Goal: Feedback & Contribution: Contribute content

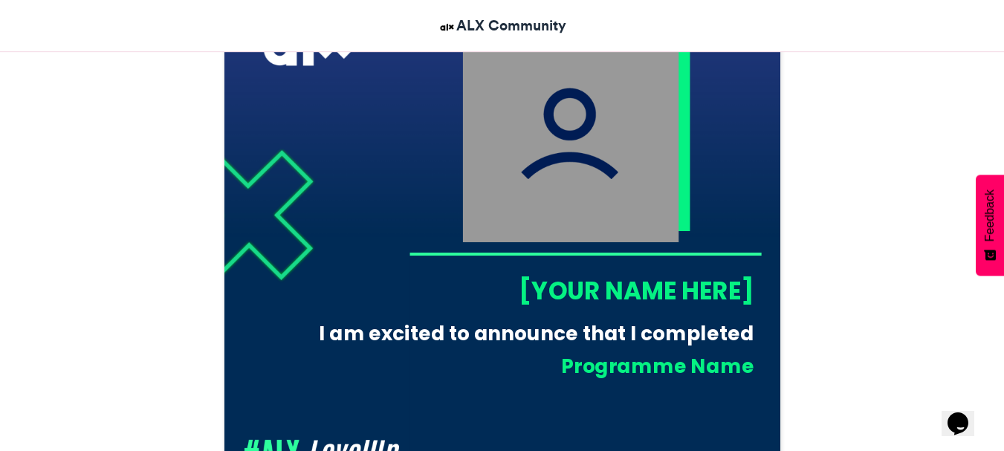
scroll to position [494, 0]
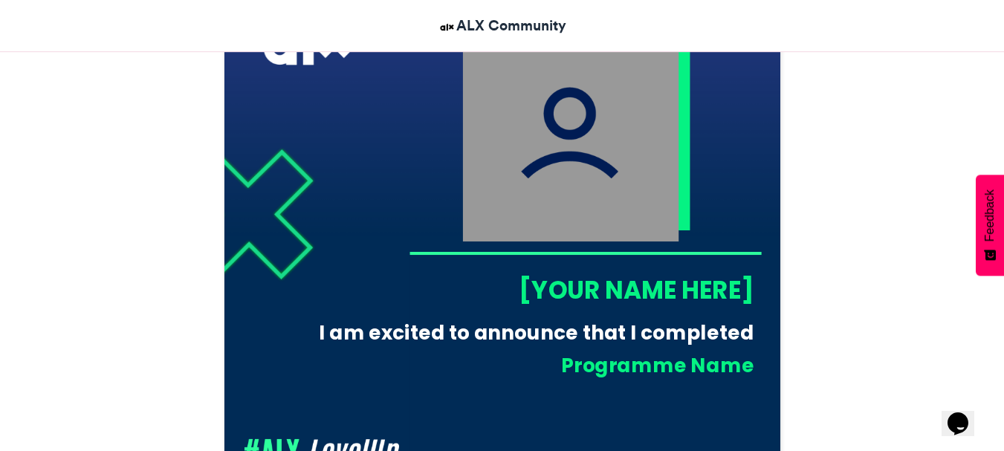
click at [663, 286] on div "[YOUR NAME HERE]" at bounding box center [581, 290] width 345 height 34
click at [662, 291] on div "[YOUR NAME HERE]" at bounding box center [581, 290] width 345 height 34
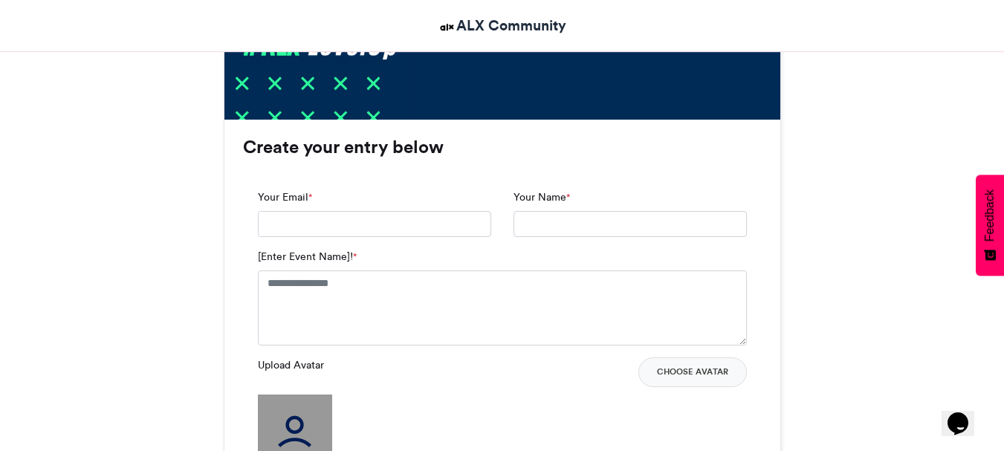
scroll to position [905, 0]
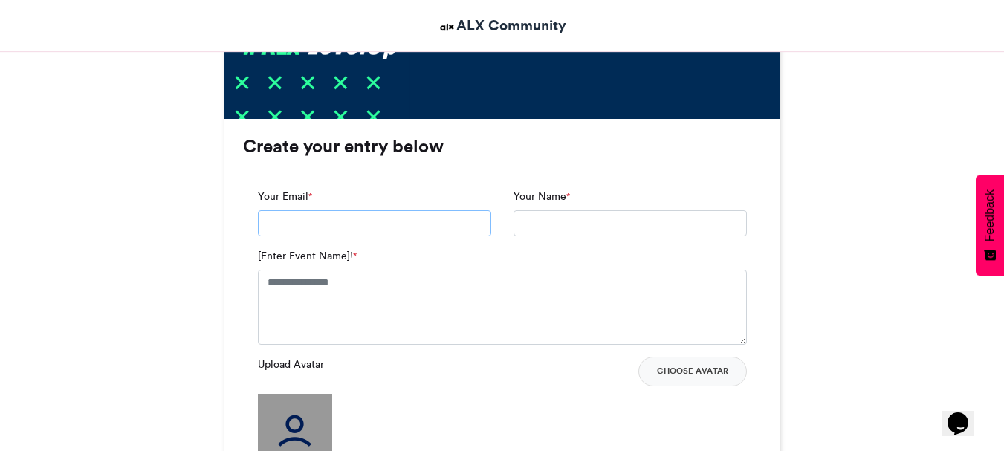
click at [384, 221] on input "Your Email *" at bounding box center [374, 223] width 233 height 27
type input "**********"
click at [551, 213] on input "Your Name *" at bounding box center [630, 223] width 233 height 27
type input "**********"
click at [324, 288] on textarea "[Enter Event Name]! *" at bounding box center [502, 307] width 489 height 74
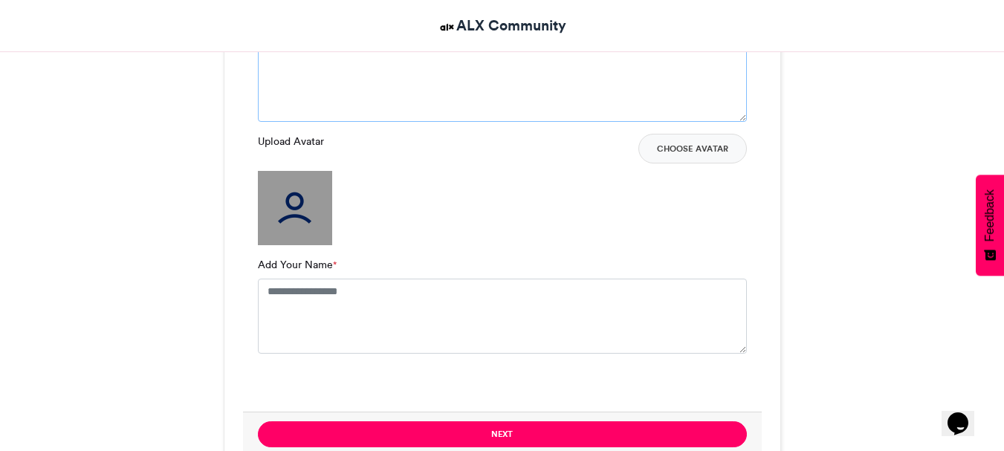
scroll to position [1142, 0]
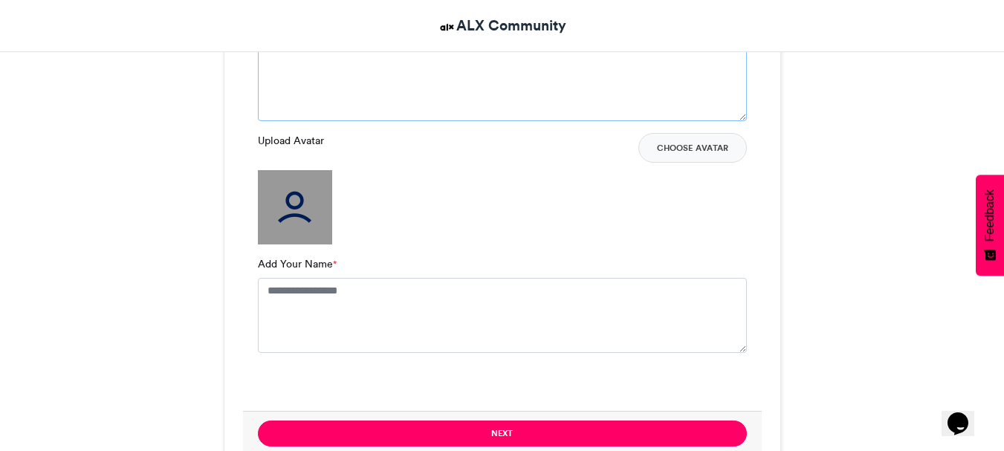
type textarea "**********"
click at [303, 214] on img at bounding box center [295, 207] width 74 height 74
click at [295, 204] on img at bounding box center [295, 207] width 74 height 74
click at [311, 201] on img at bounding box center [295, 207] width 74 height 74
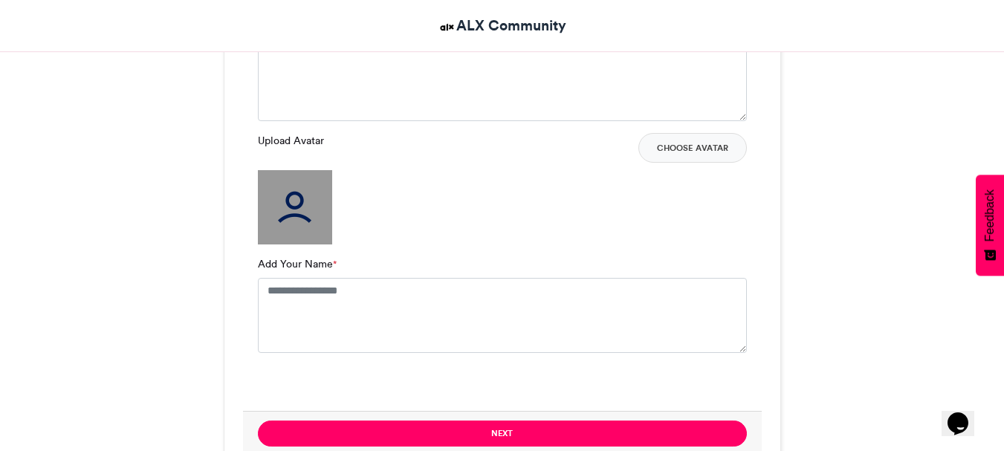
click at [311, 201] on img at bounding box center [295, 207] width 74 height 74
click at [284, 297] on textarea "Add Your Name *" at bounding box center [502, 315] width 489 height 74
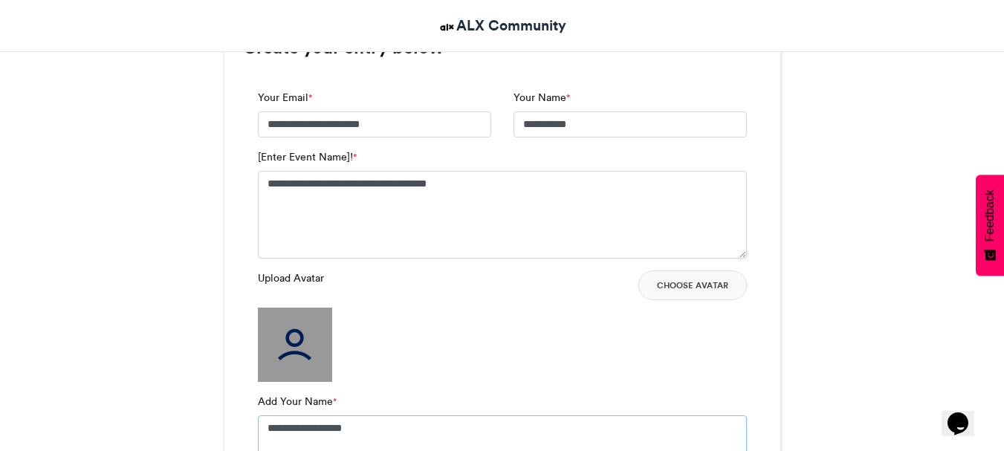
scroll to position [1006, 0]
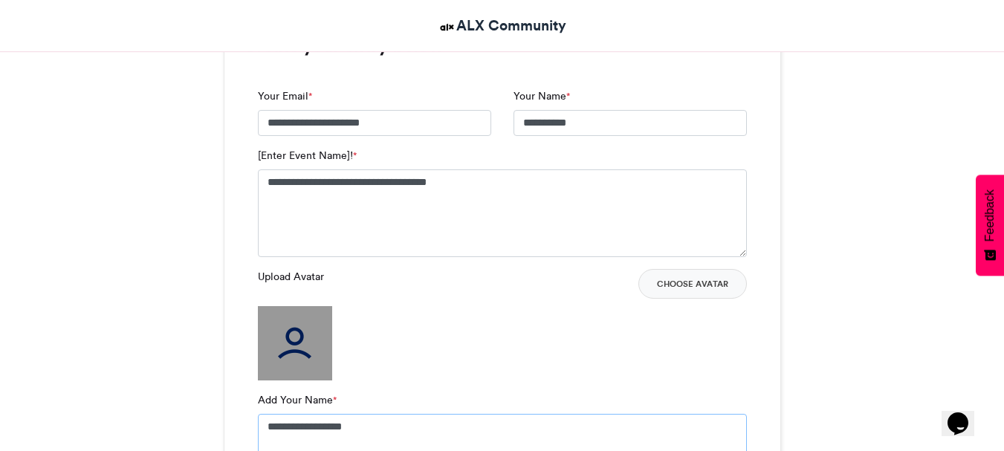
type textarea "**********"
click at [295, 323] on img at bounding box center [295, 343] width 74 height 74
click at [671, 286] on button "Choose Avatar" at bounding box center [692, 284] width 109 height 30
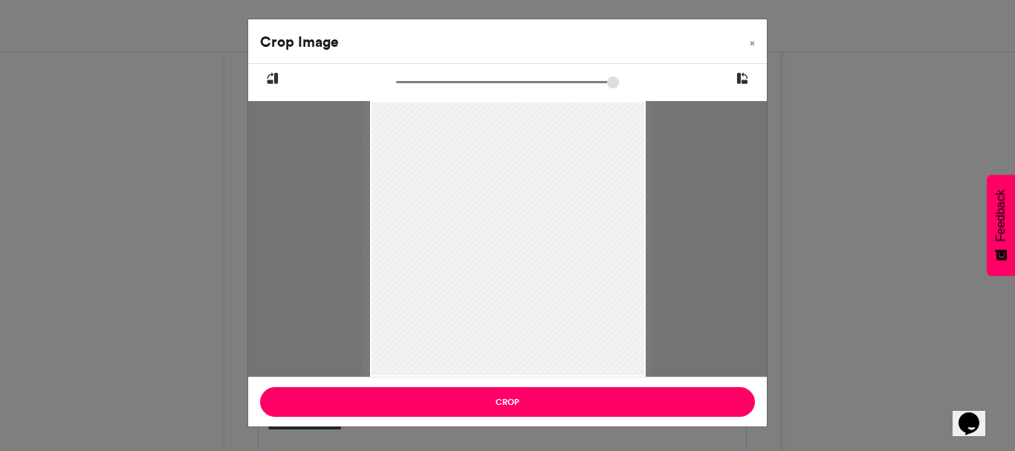
type input "******"
drag, startPoint x: 493, startPoint y: 199, endPoint x: 499, endPoint y: 291, distance: 92.3
click at [499, 291] on div at bounding box center [508, 284] width 276 height 368
drag, startPoint x: 401, startPoint y: 83, endPoint x: 412, endPoint y: 91, distance: 14.0
type input "******"
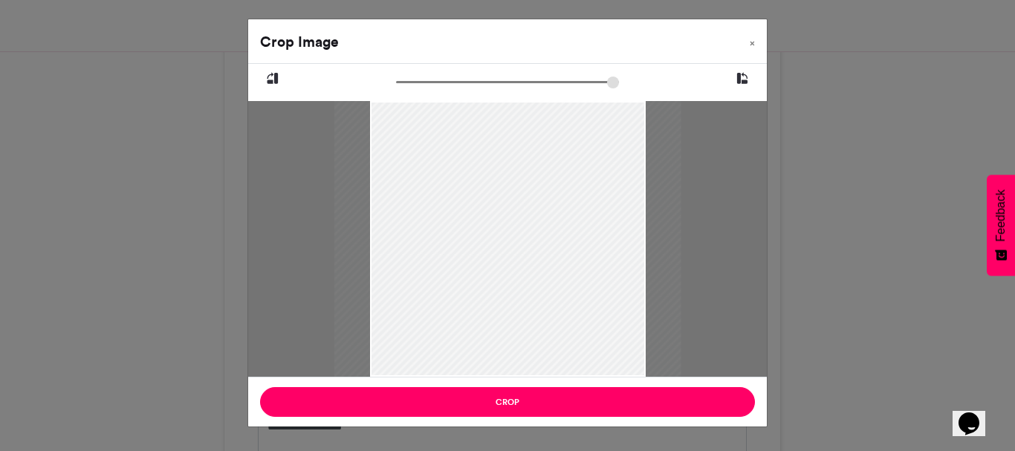
click at [412, 89] on input "zoom" at bounding box center [507, 82] width 223 height 14
drag, startPoint x: 459, startPoint y: 149, endPoint x: 510, endPoint y: 174, distance: 57.2
click at [510, 174] on div at bounding box center [536, 292] width 346 height 462
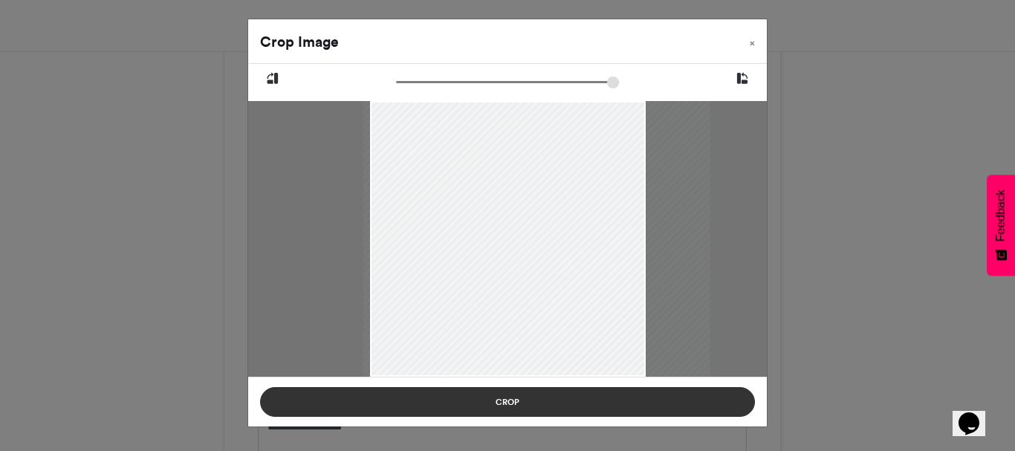
click at [530, 402] on button "Crop" at bounding box center [507, 402] width 495 height 30
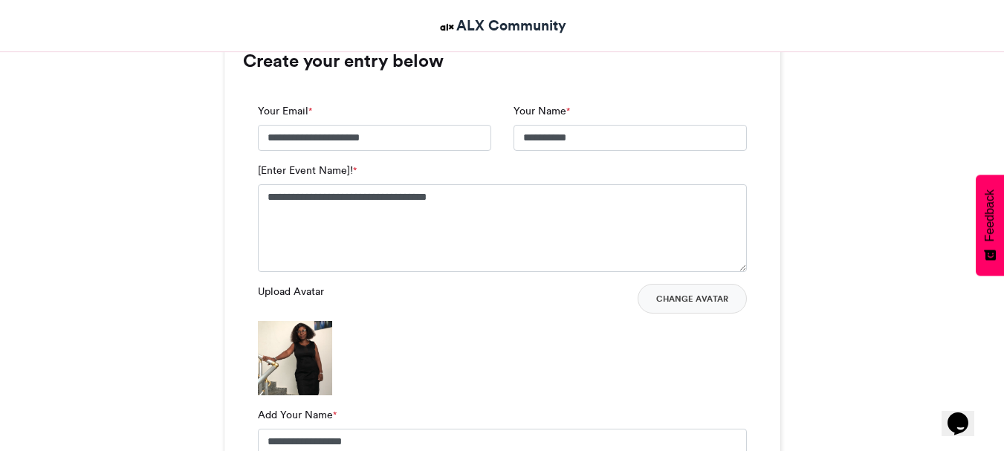
scroll to position [1010, 0]
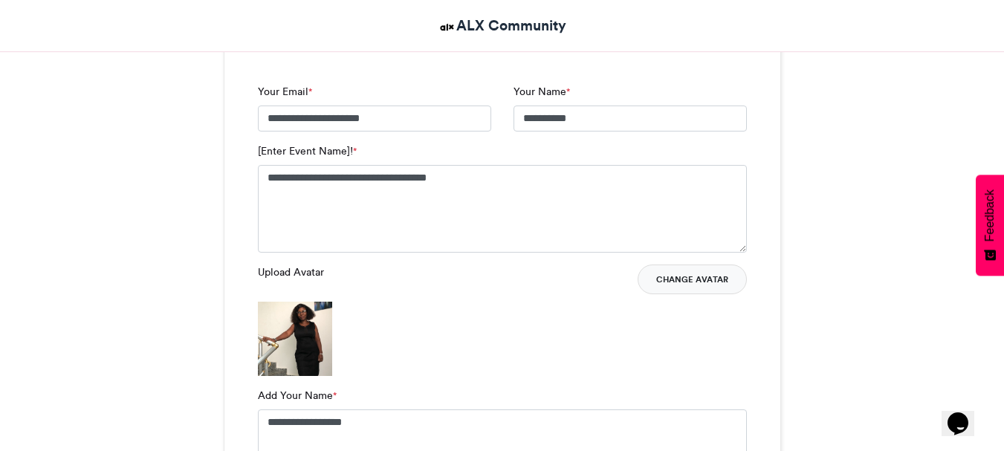
click at [679, 280] on button "Change Avatar" at bounding box center [692, 280] width 109 height 30
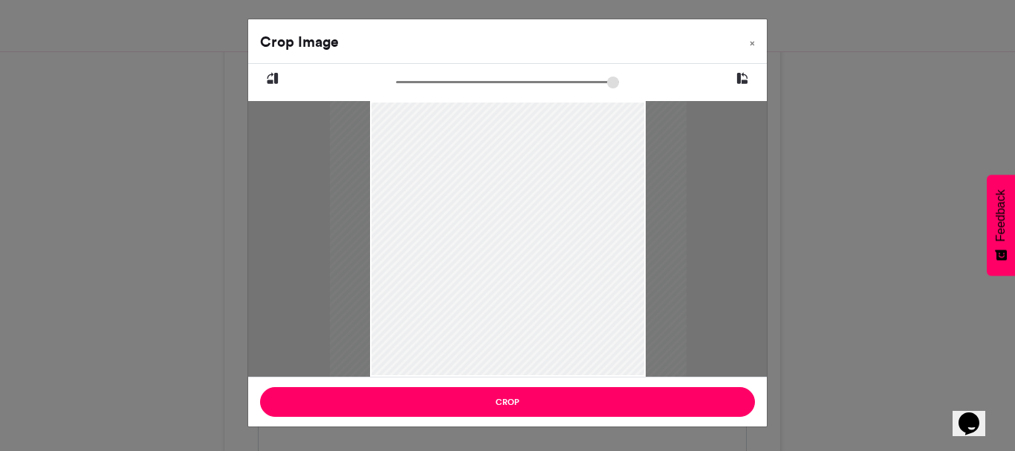
drag, startPoint x: 404, startPoint y: 80, endPoint x: 414, endPoint y: 81, distance: 9.7
click at [414, 81] on input "zoom" at bounding box center [507, 82] width 223 height 14
drag, startPoint x: 470, startPoint y: 152, endPoint x: 461, endPoint y: 288, distance: 136.3
click at [461, 288] on div at bounding box center [497, 366] width 399 height 532
drag, startPoint x: 421, startPoint y: 80, endPoint x: 447, endPoint y: 85, distance: 25.7
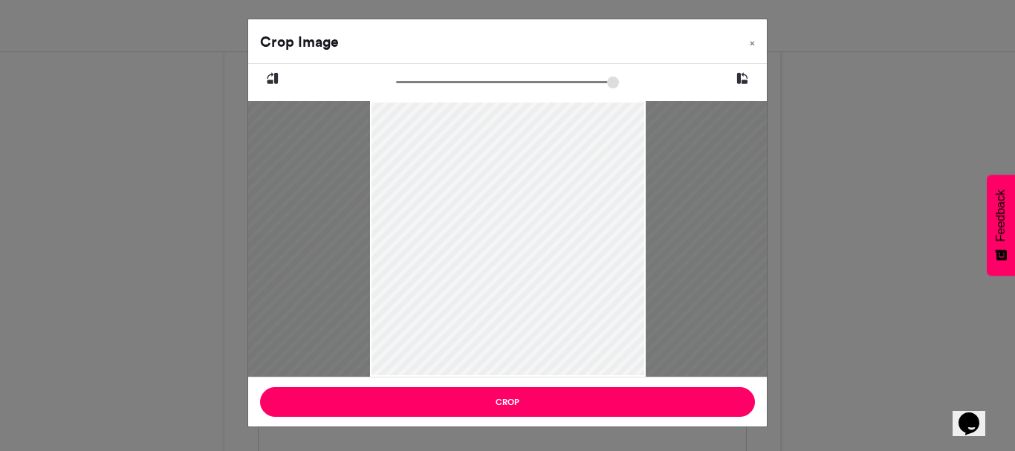
click at [447, 85] on input "zoom" at bounding box center [507, 82] width 223 height 14
drag, startPoint x: 488, startPoint y: 171, endPoint x: 479, endPoint y: 325, distance: 154.1
drag, startPoint x: 447, startPoint y: 82, endPoint x: 464, endPoint y: 82, distance: 17.1
click at [464, 82] on input "zoom" at bounding box center [507, 82] width 223 height 14
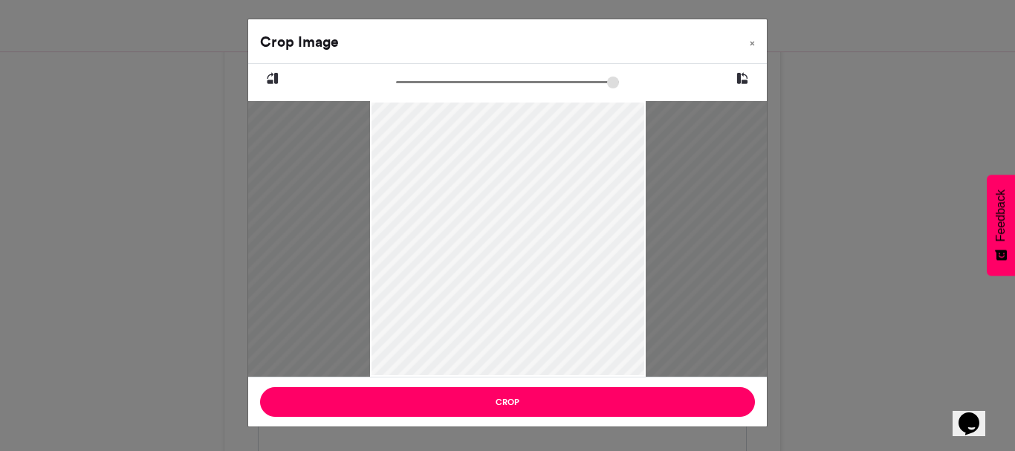
drag, startPoint x: 459, startPoint y: 155, endPoint x: 459, endPoint y: 135, distance: 20.1
click at [465, 82] on input "zoom" at bounding box center [507, 82] width 223 height 14
drag, startPoint x: 465, startPoint y: 81, endPoint x: 476, endPoint y: 81, distance: 11.1
click at [476, 81] on input "zoom" at bounding box center [507, 82] width 223 height 14
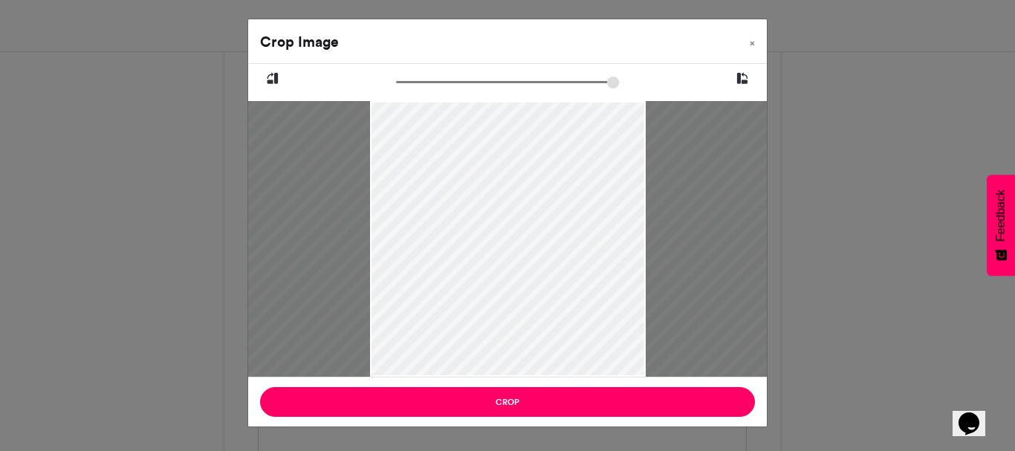
drag, startPoint x: 482, startPoint y: 183, endPoint x: 500, endPoint y: 179, distance: 18.9
drag, startPoint x: 477, startPoint y: 81, endPoint x: 490, endPoint y: 82, distance: 12.7
click at [490, 82] on input "zoom" at bounding box center [507, 82] width 223 height 14
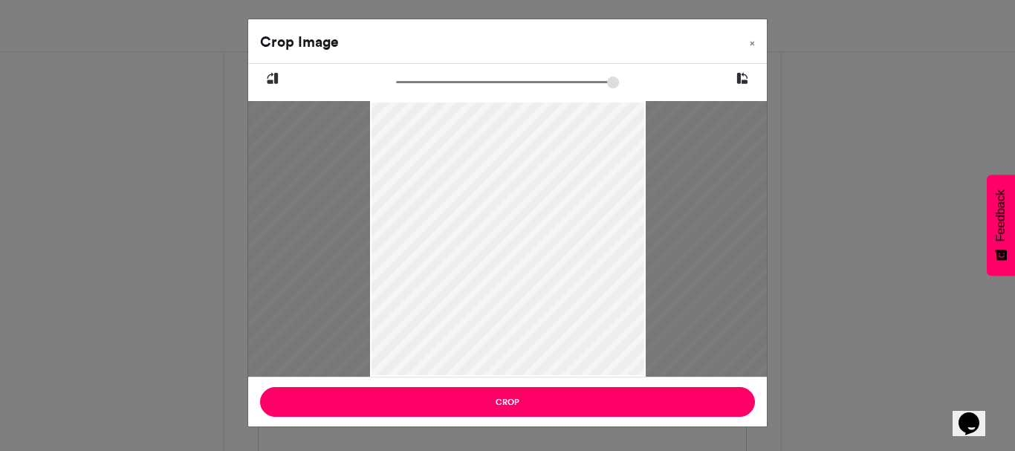
type input "******"
click at [493, 84] on input "zoom" at bounding box center [507, 82] width 223 height 14
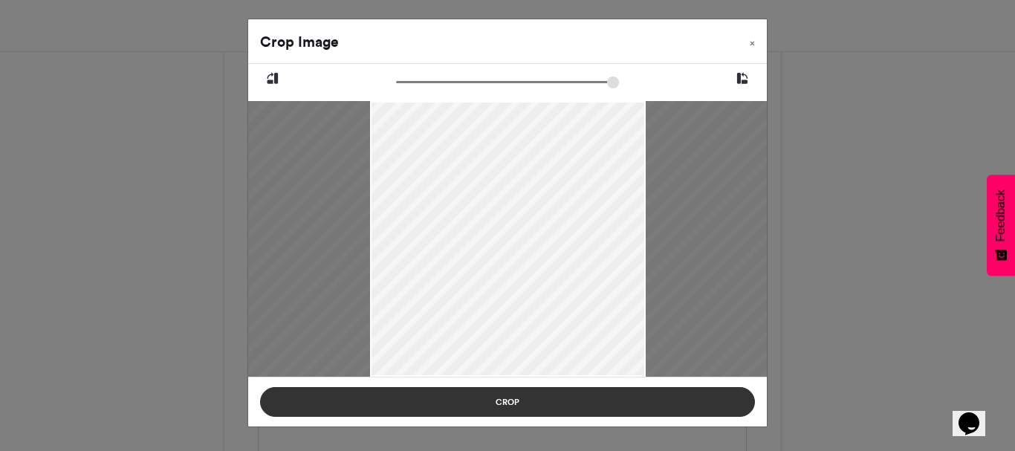
click at [508, 400] on button "Crop" at bounding box center [507, 402] width 495 height 30
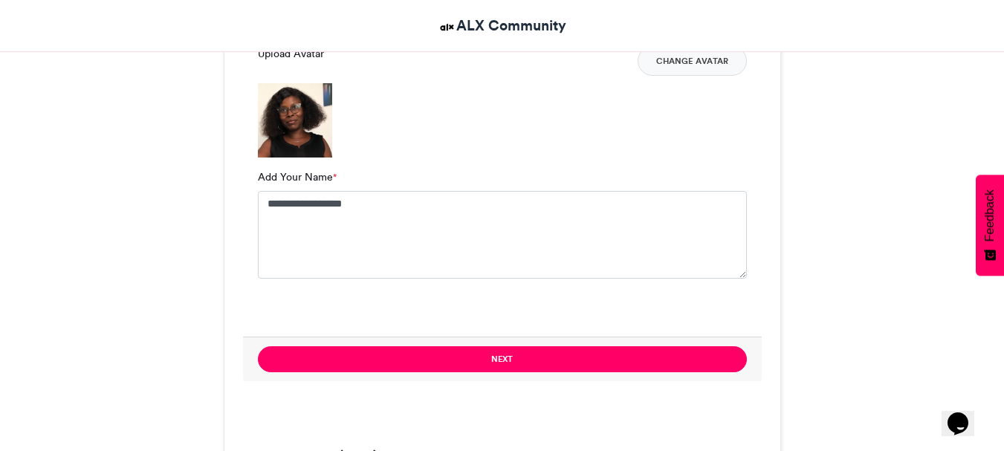
scroll to position [1236, 0]
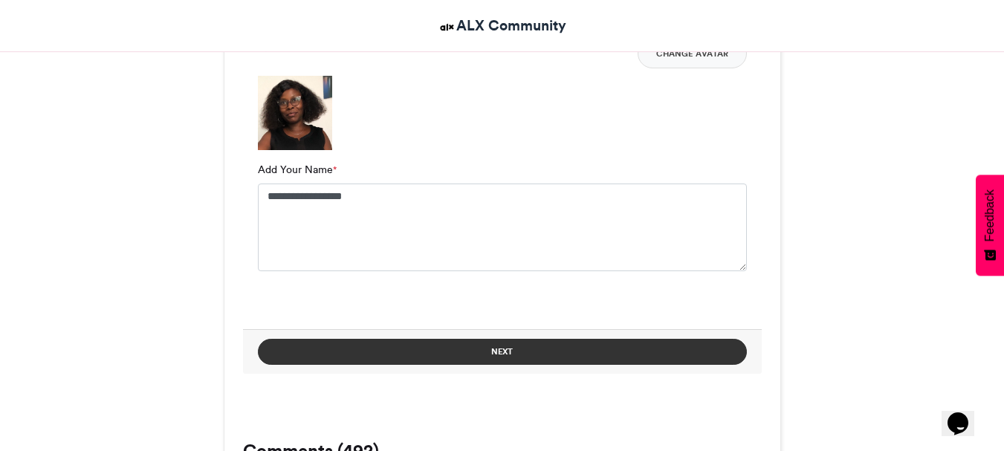
click at [453, 355] on button "Next" at bounding box center [502, 352] width 489 height 26
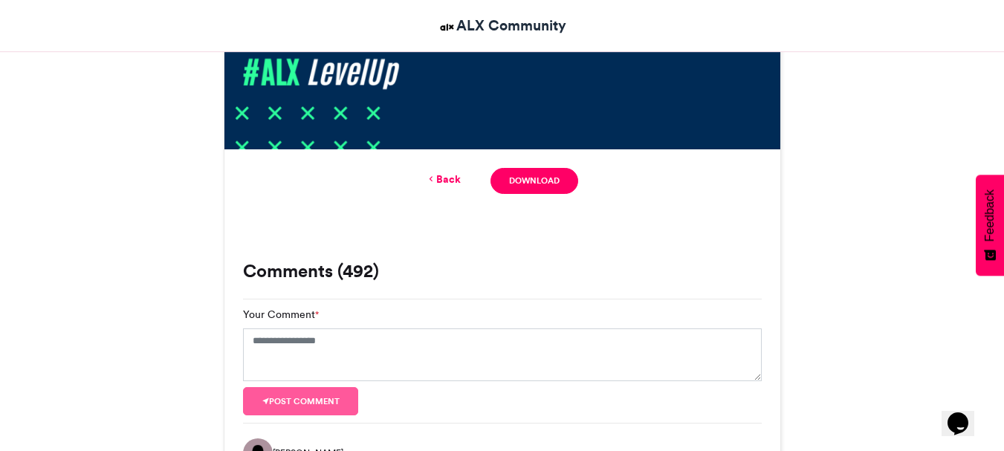
scroll to position [873, 0]
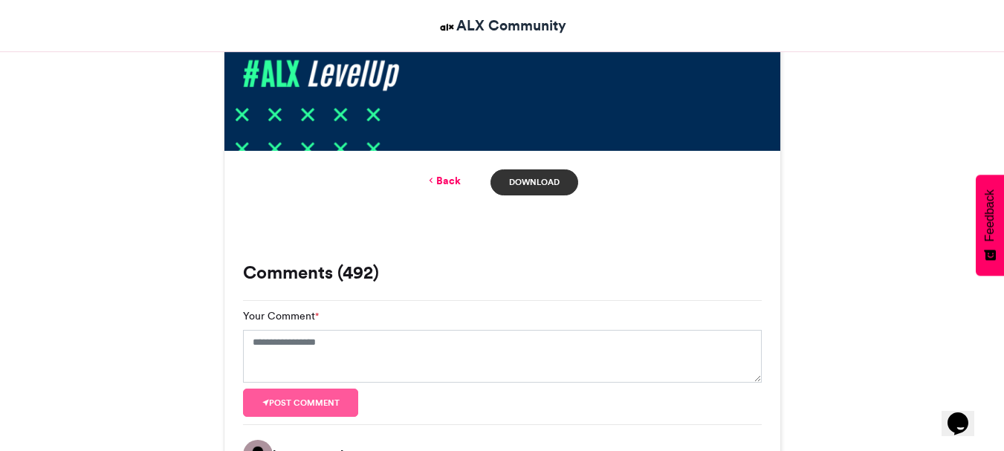
click at [526, 180] on link "Download" at bounding box center [534, 182] width 87 height 26
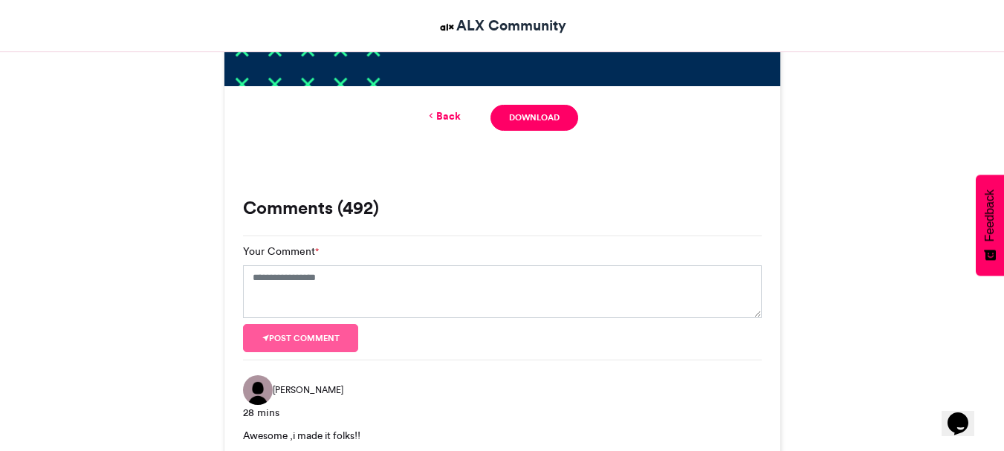
scroll to position [965, 0]
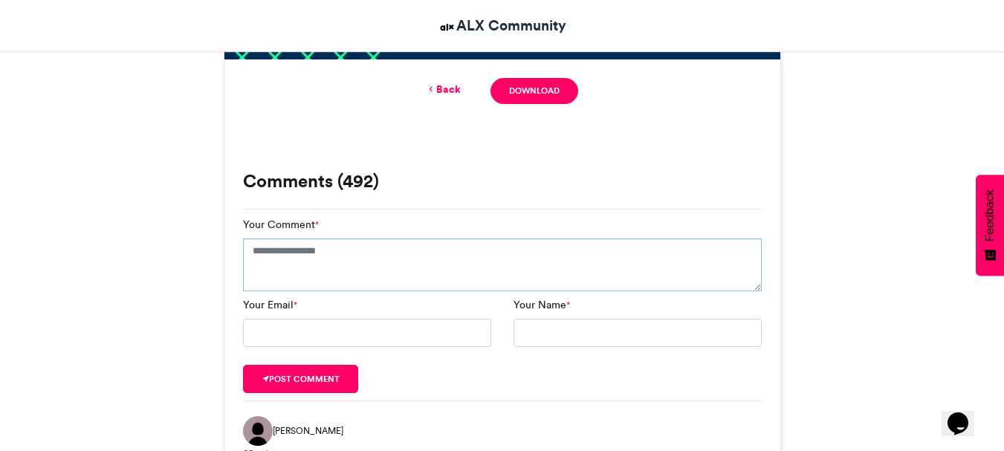
click at [267, 256] on textarea "Your Comment *" at bounding box center [502, 266] width 519 height 54
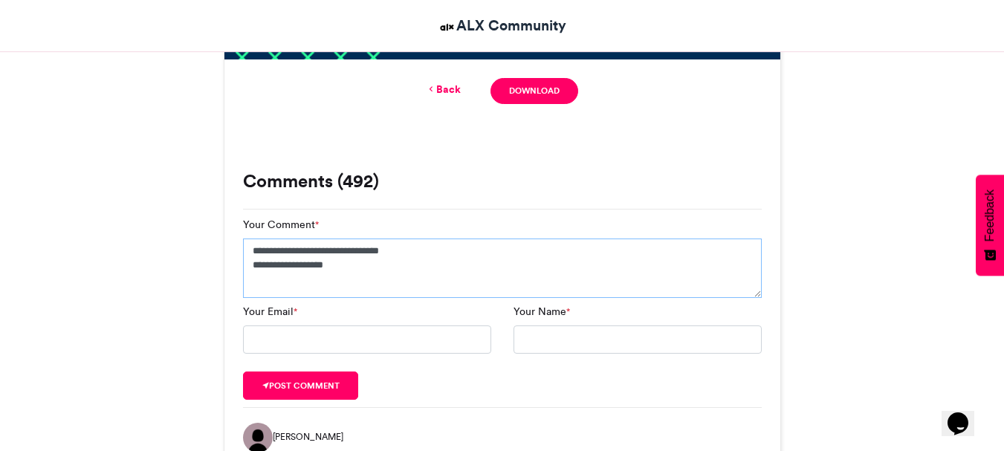
click at [292, 266] on textarea "**********" at bounding box center [502, 268] width 519 height 59
click at [383, 265] on textarea "**********" at bounding box center [502, 268] width 519 height 59
click at [457, 267] on textarea "**********" at bounding box center [502, 268] width 519 height 59
click at [627, 268] on textarea "**********" at bounding box center [502, 268] width 519 height 59
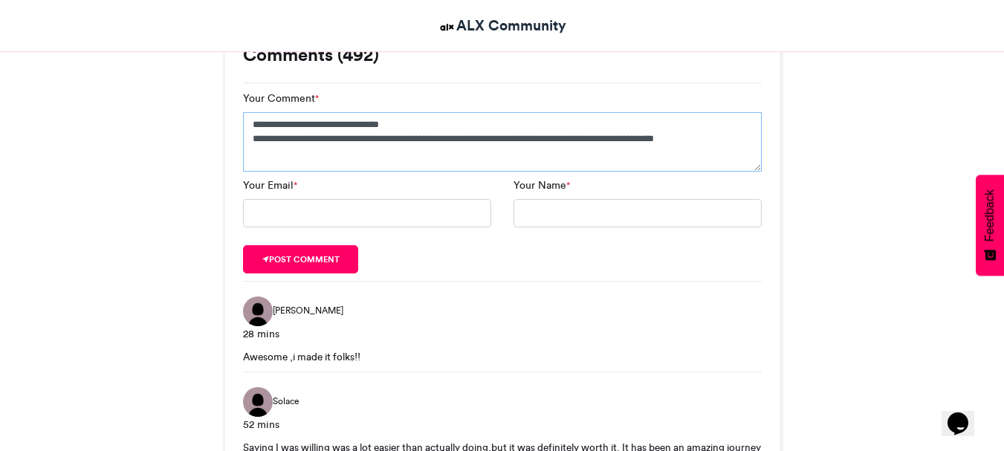
scroll to position [1090, 0]
click at [300, 142] on textarea "**********" at bounding box center [502, 142] width 519 height 59
click at [373, 164] on textarea "**********" at bounding box center [502, 142] width 519 height 59
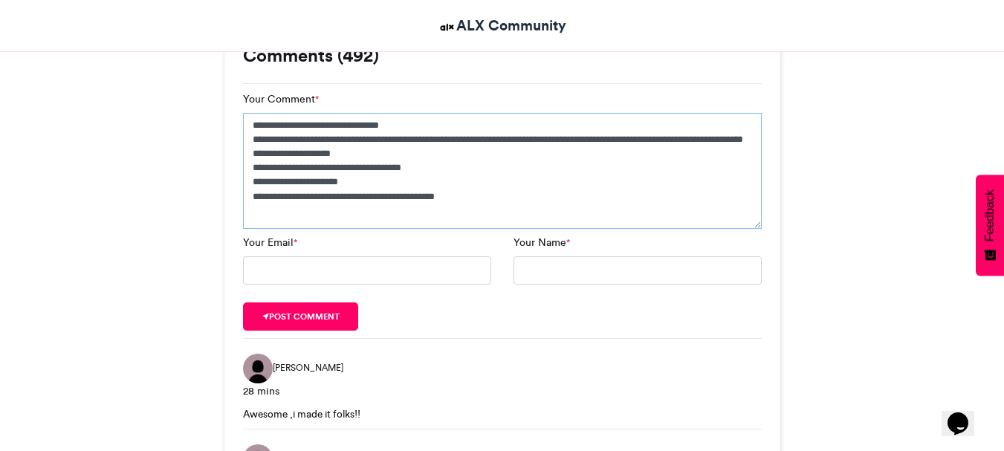
type textarea "**********"
click at [307, 273] on input "Your Email *" at bounding box center [367, 270] width 248 height 28
type input "**********"
click at [521, 277] on input "Your Name *" at bounding box center [638, 270] width 248 height 28
type input "**********"
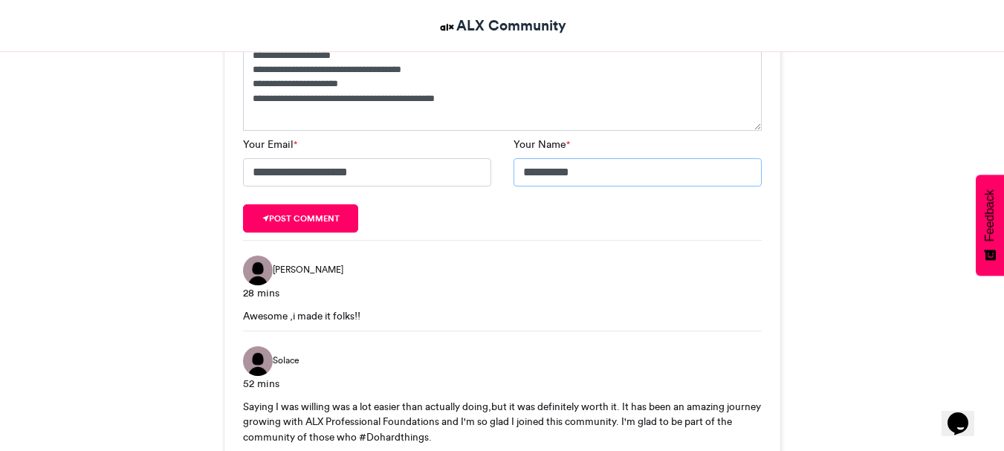
scroll to position [1188, 0]
click at [282, 213] on button "Post comment" at bounding box center [301, 219] width 116 height 28
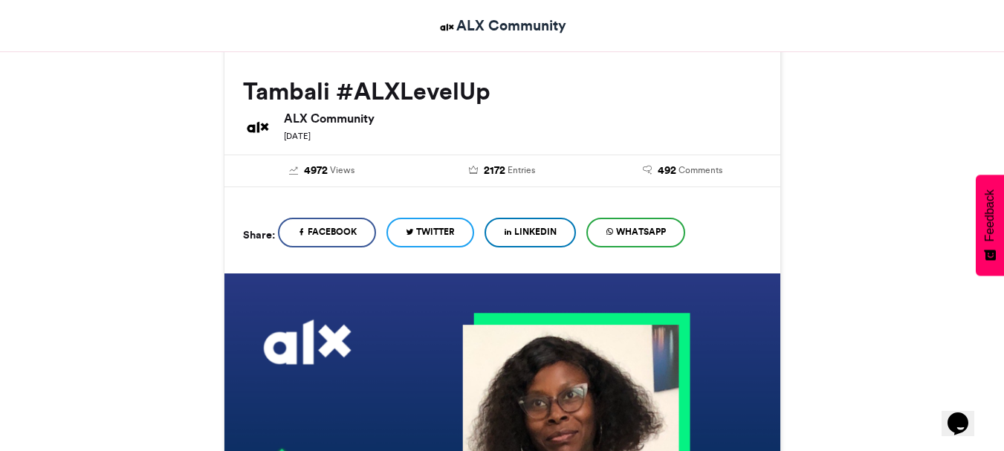
scroll to position [193, 0]
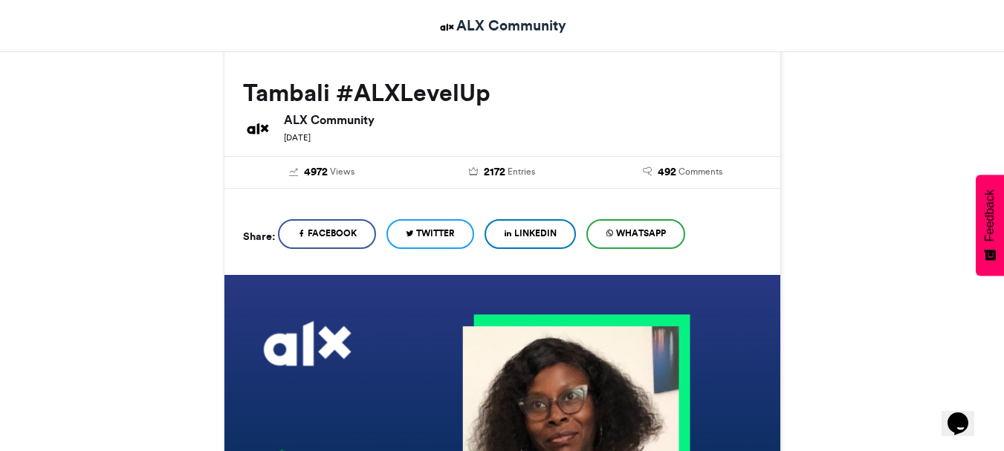
click at [548, 230] on span "LinkedIn" at bounding box center [535, 233] width 42 height 13
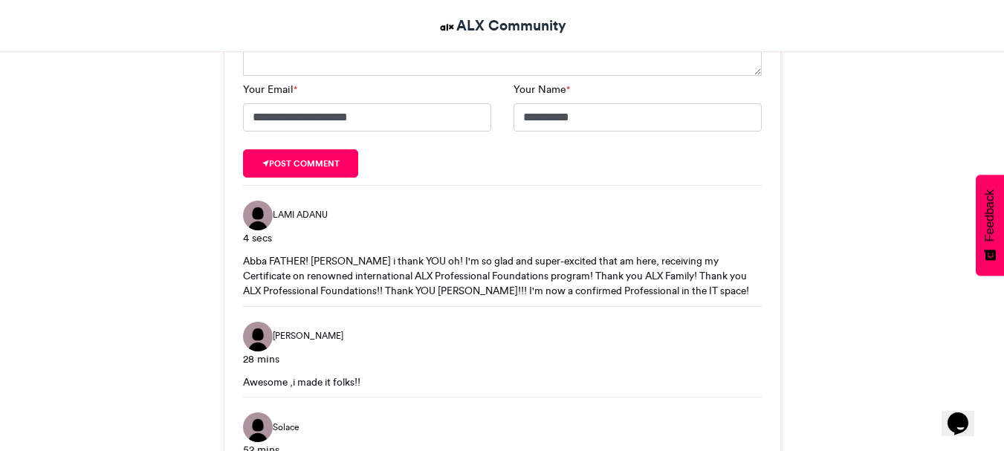
scroll to position [1244, 0]
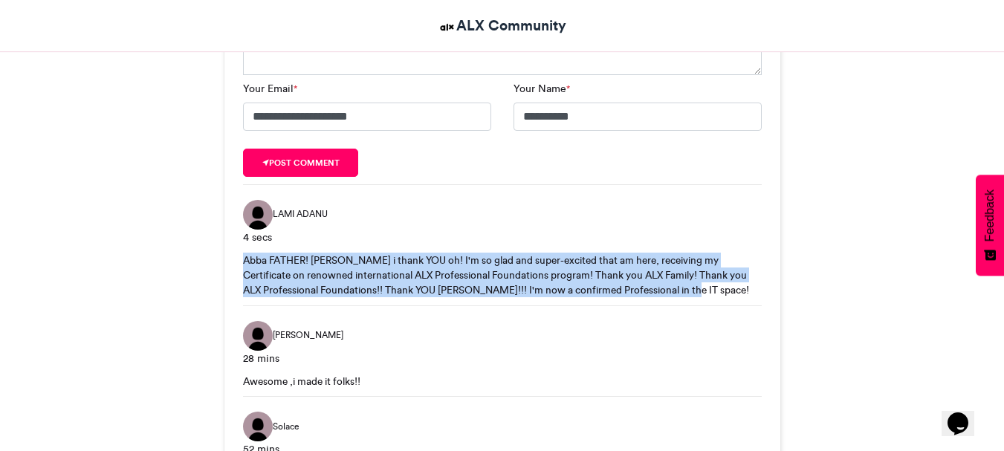
drag, startPoint x: 724, startPoint y: 291, endPoint x: 208, endPoint y: 265, distance: 516.4
click at [208, 265] on div "Tambali #ALXLevelUp ALX Community [DATE] 4972 Views 2172 Entries 492 Comments" at bounding box center [502, 189] width 847 height 2391
copy div "Abba FATHER! [PERSON_NAME] i thank YOU oh! I'm so glad and super-excited that a…"
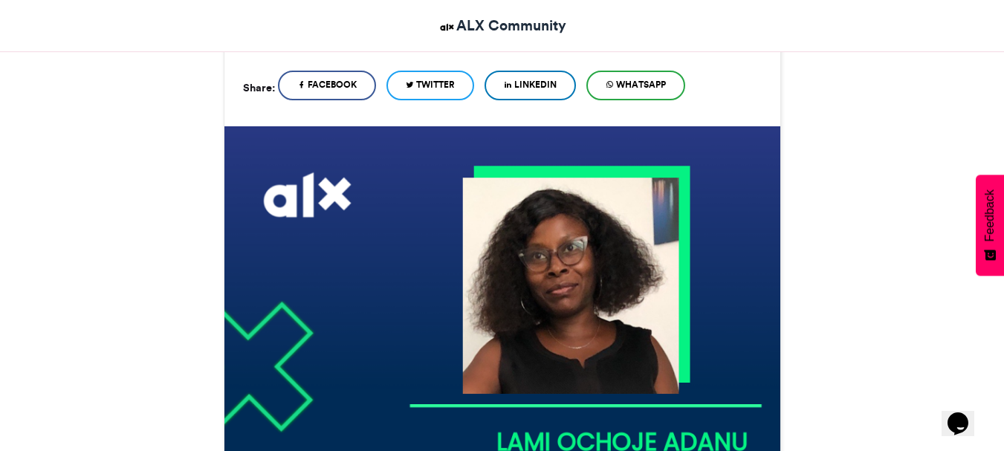
scroll to position [266, 0]
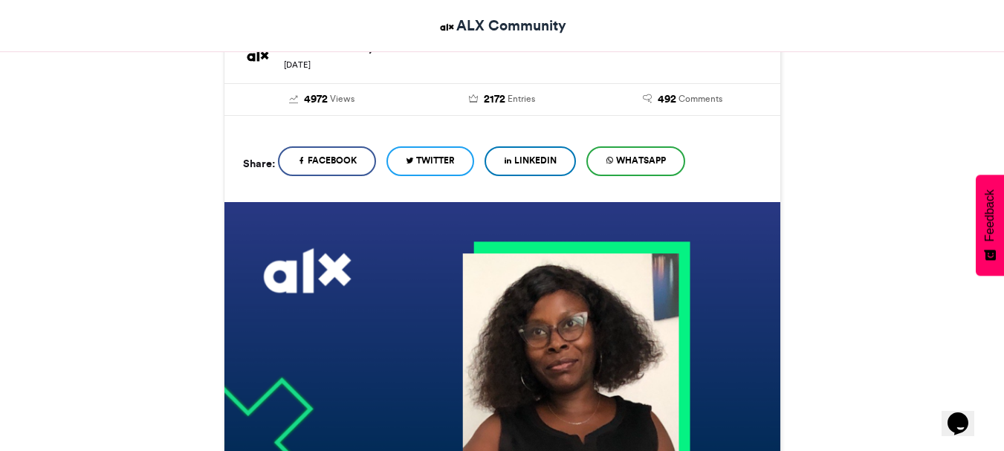
click at [652, 155] on span "WhatsApp" at bounding box center [641, 160] width 50 height 13
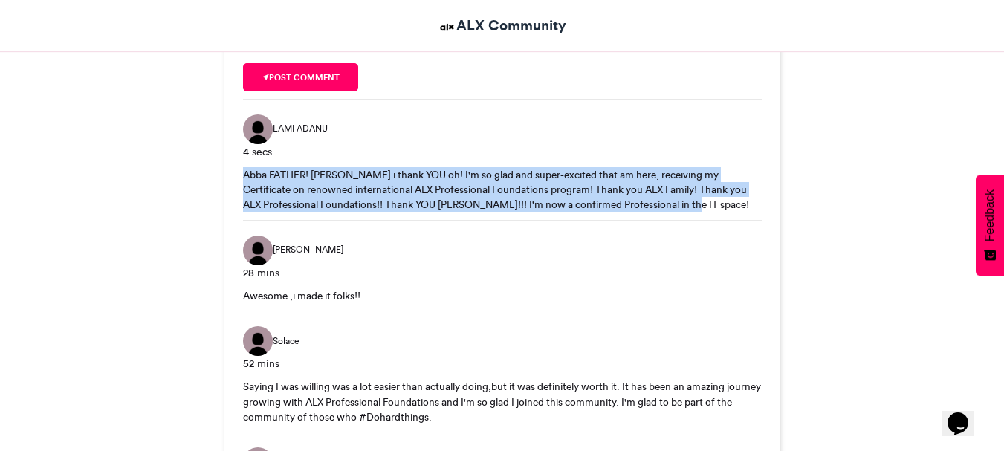
scroll to position [1334, 0]
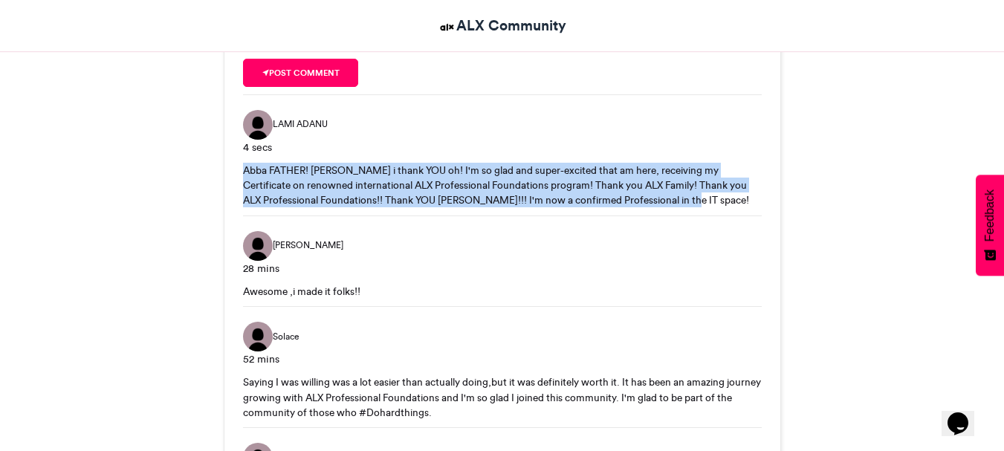
click at [717, 204] on div "Abba FATHER! [PERSON_NAME] i thank YOU oh! I'm so glad and super-excited that a…" at bounding box center [502, 185] width 519 height 45
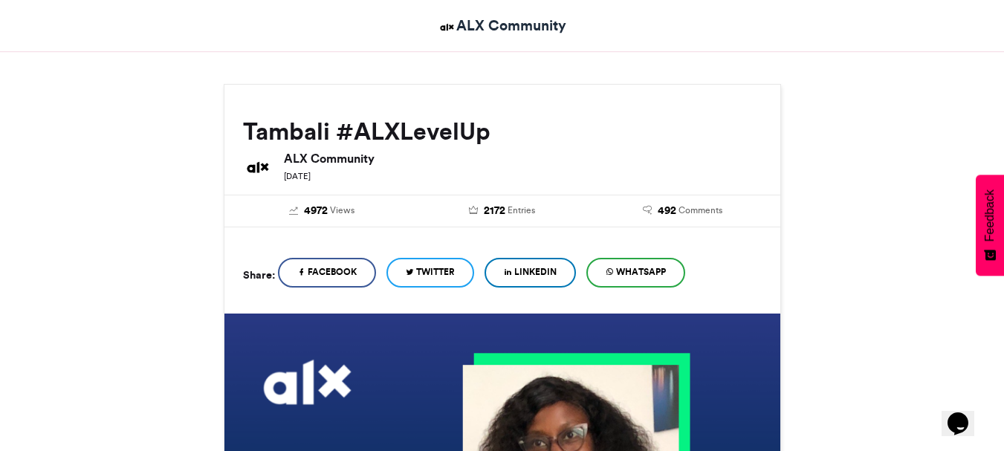
scroll to position [154, 0]
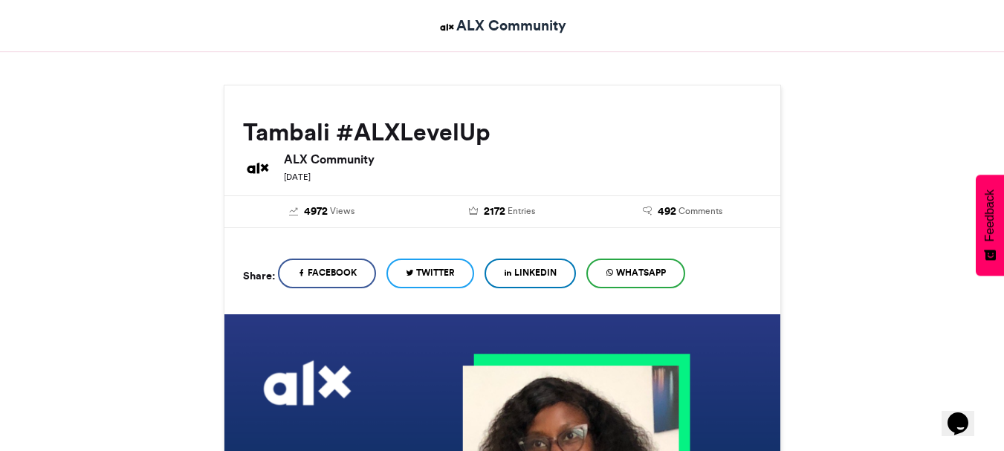
click at [339, 271] on span "Facebook" at bounding box center [332, 272] width 49 height 13
click at [432, 276] on span "Twitter" at bounding box center [435, 272] width 39 height 13
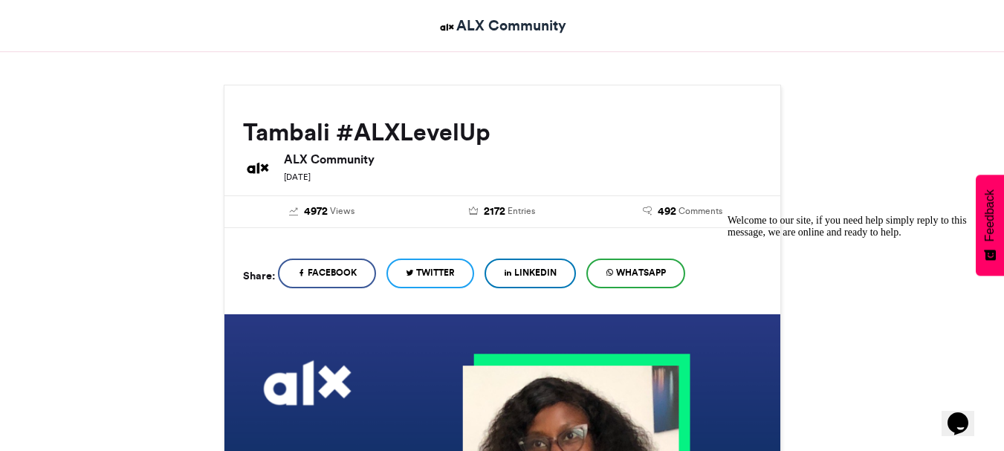
click at [634, 271] on span "WhatsApp" at bounding box center [641, 272] width 50 height 13
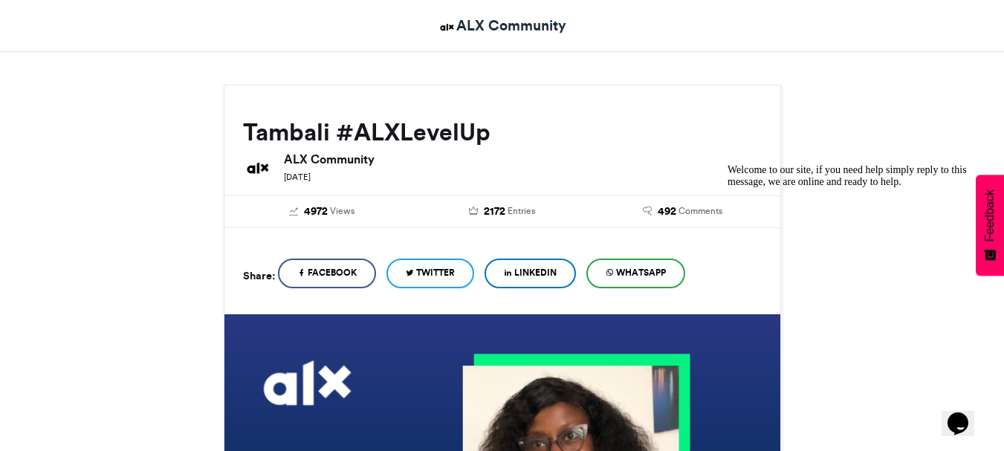
click at [626, 269] on span "WhatsApp" at bounding box center [641, 272] width 50 height 13
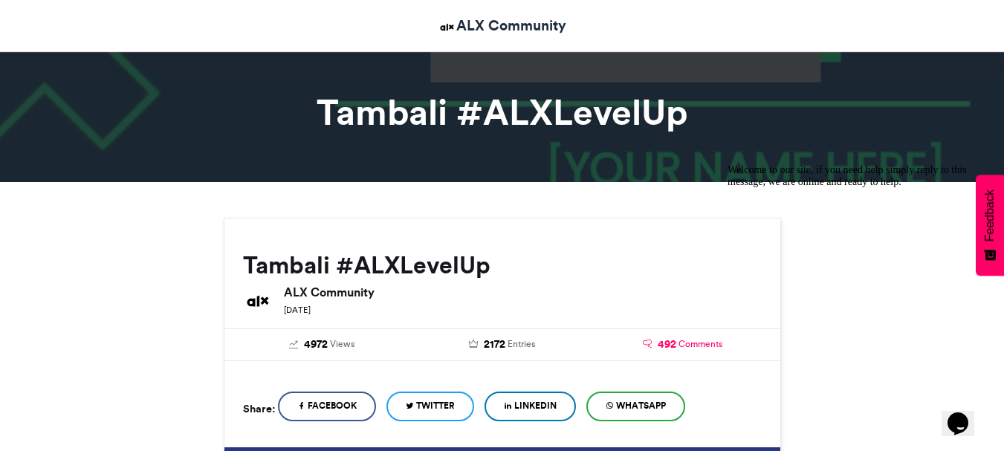
scroll to position [0, 0]
